Goal: Information Seeking & Learning: Learn about a topic

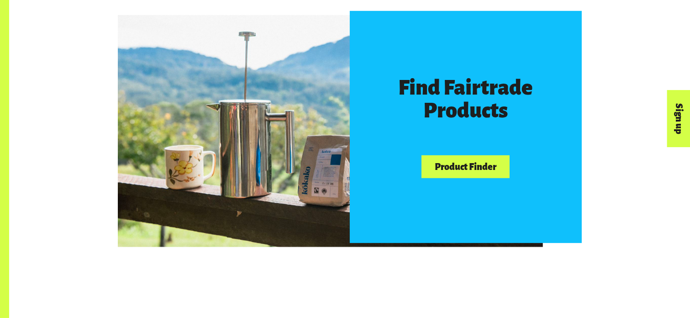
scroll to position [549, 0]
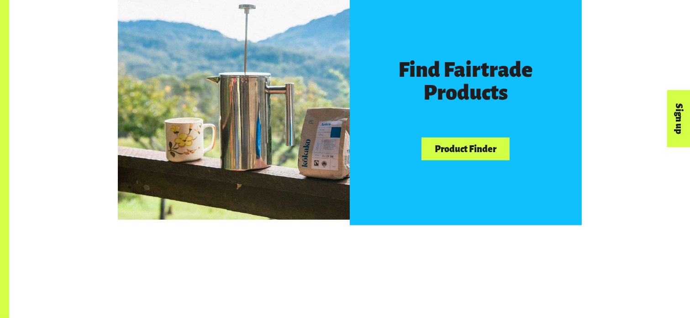
click at [451, 151] on link "Product Finder" at bounding box center [465, 148] width 88 height 23
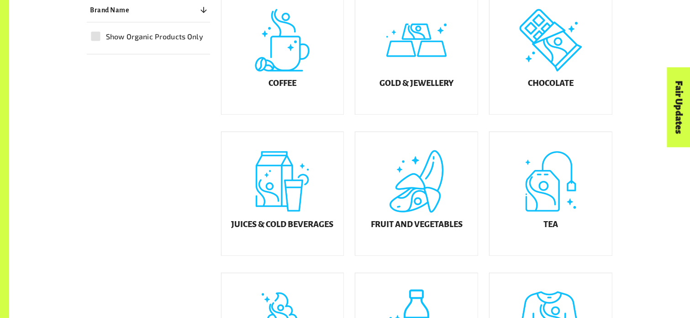
scroll to position [297, 0]
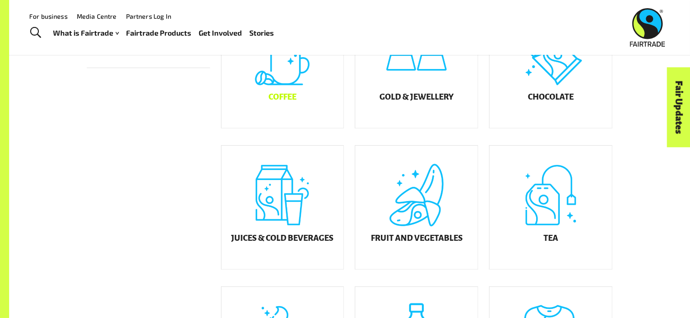
click at [268, 102] on h5 "Coffee" at bounding box center [282, 97] width 28 height 9
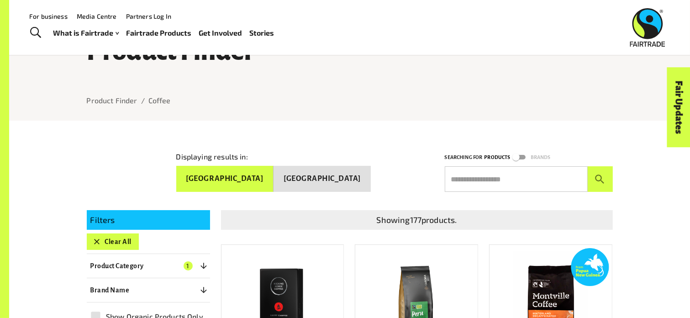
scroll to position [46, 0]
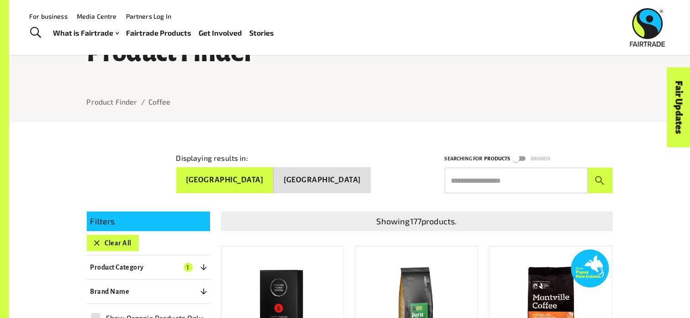
click at [460, 179] on input "text" at bounding box center [516, 181] width 143 height 26
type input "**********"
click at [587, 168] on button "submit" at bounding box center [599, 181] width 25 height 26
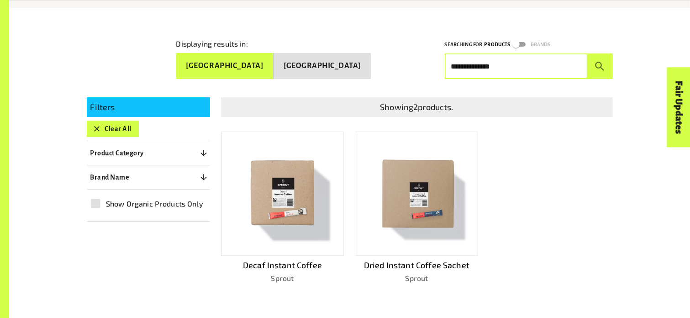
scroll to position [176, 0]
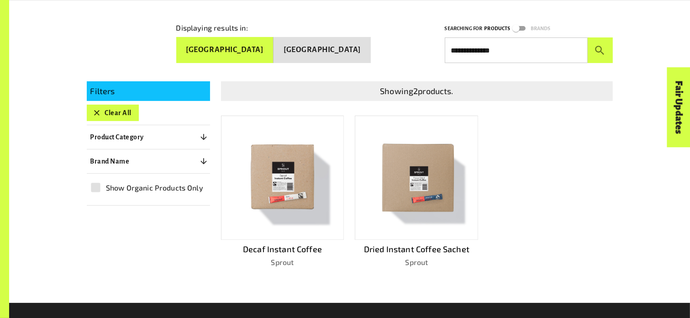
click at [396, 244] on p "Dried Instant Coffee Sachet" at bounding box center [416, 249] width 123 height 12
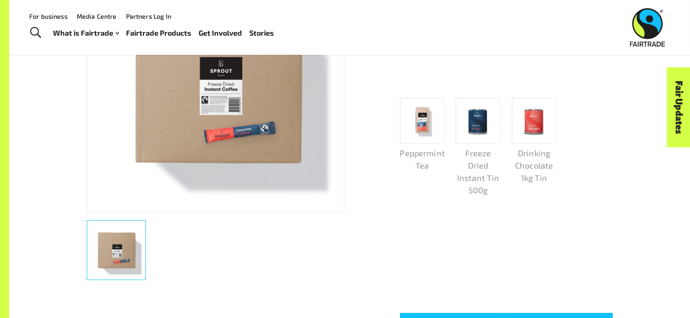
scroll to position [245, 0]
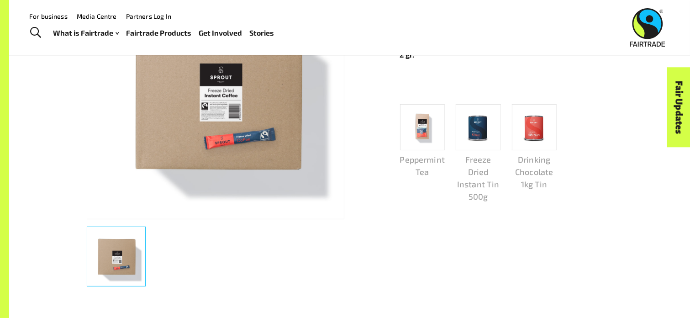
click at [479, 170] on p "Freeze Dried Instant Tin 500g" at bounding box center [478, 177] width 45 height 49
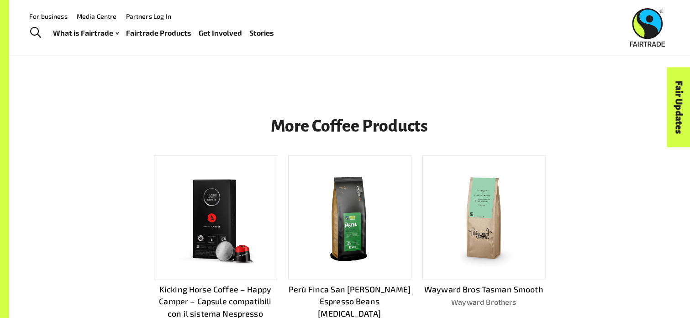
scroll to position [4, 0]
